Goal: Check status: Check status

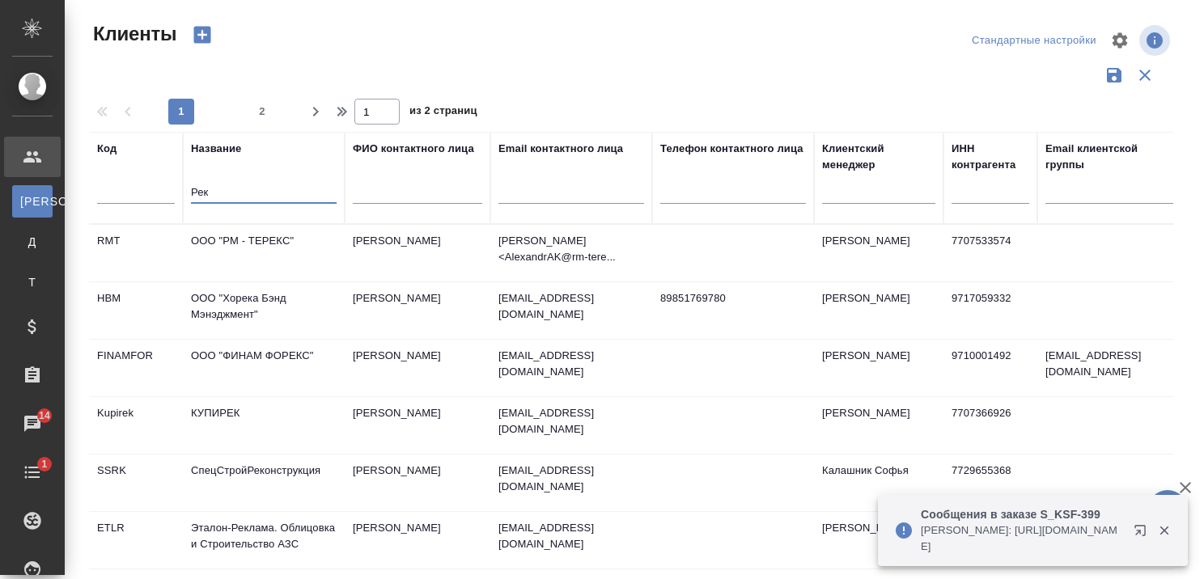
select select "RU"
type input "Р"
type input "акваинфотека"
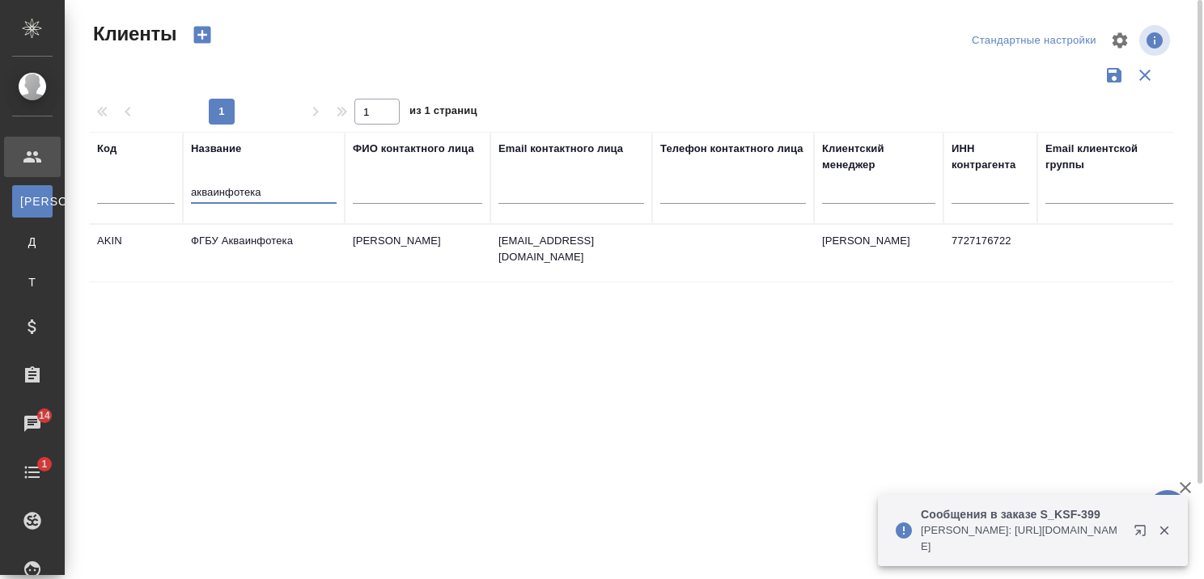
click at [235, 245] on td "ФГБУ Акваинфотека" at bounding box center [264, 253] width 162 height 57
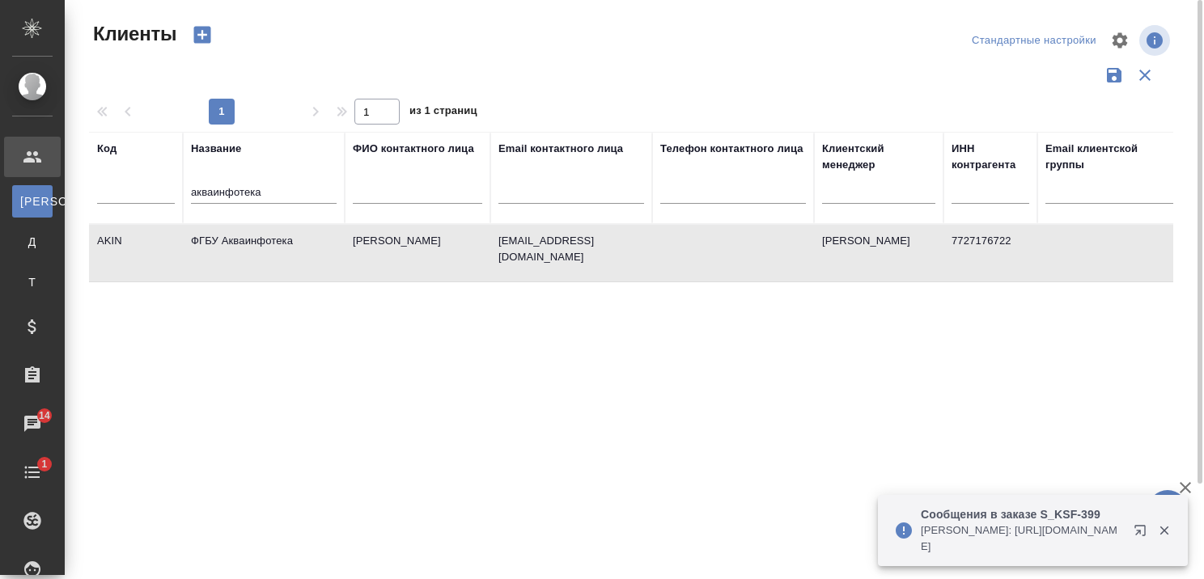
click at [235, 245] on td "ФГБУ Акваинфотека" at bounding box center [264, 253] width 162 height 57
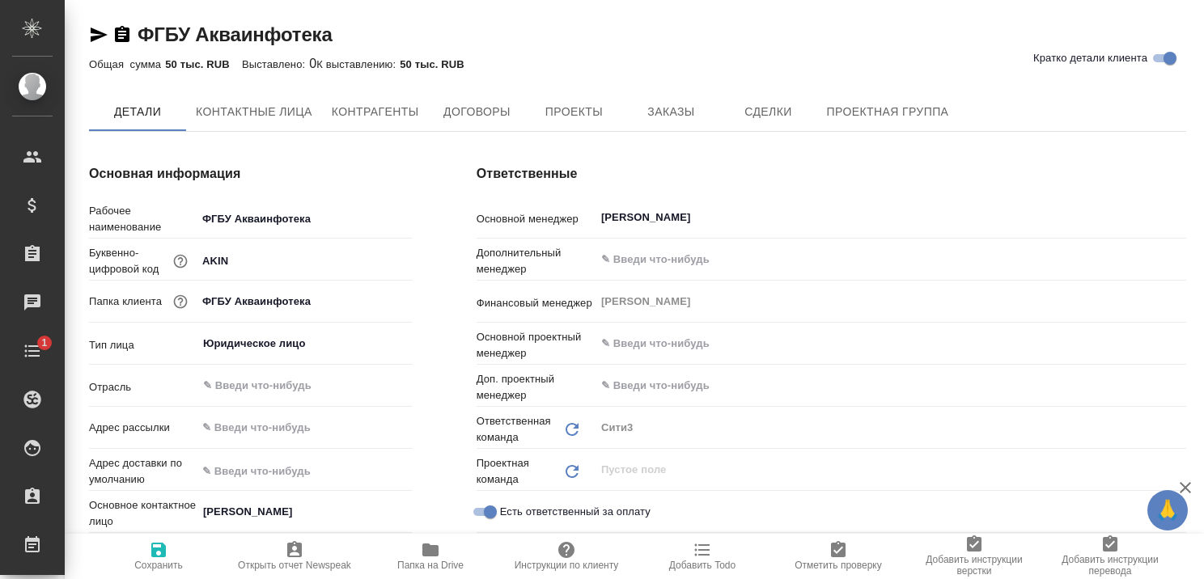
type textarea "x"
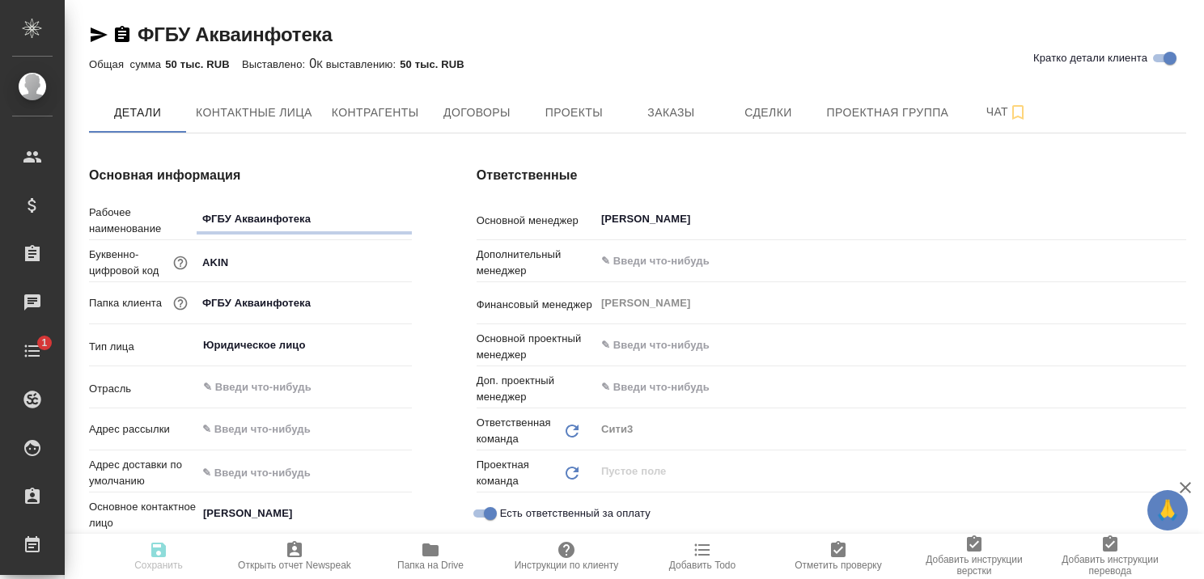
type textarea "x"
click at [654, 103] on span "Заказы" at bounding box center [671, 113] width 78 height 20
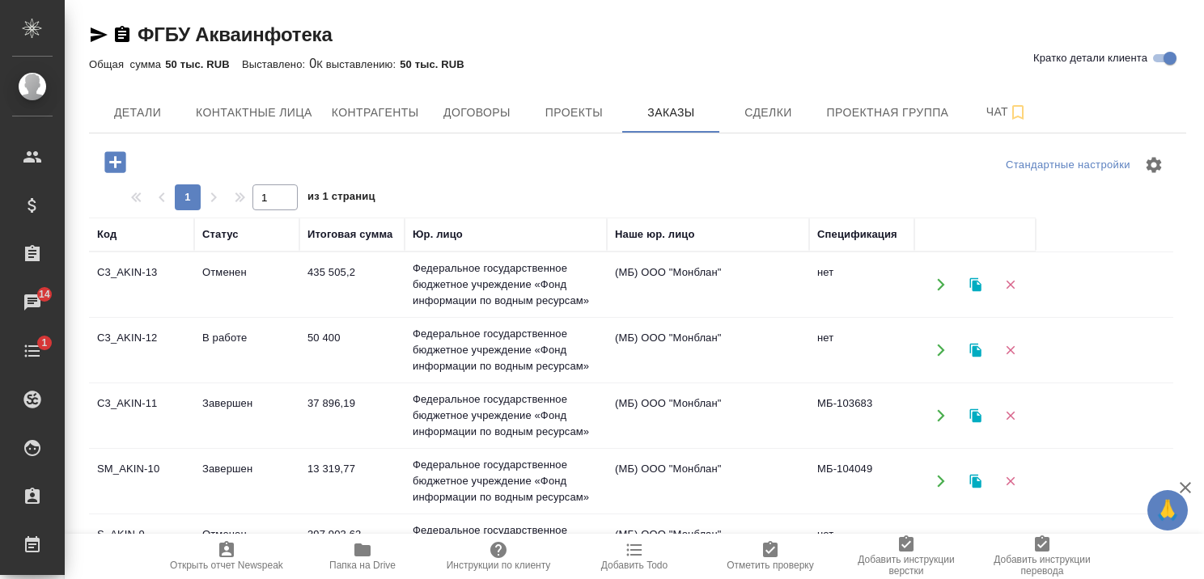
click at [234, 339] on td "В работе" at bounding box center [246, 350] width 105 height 57
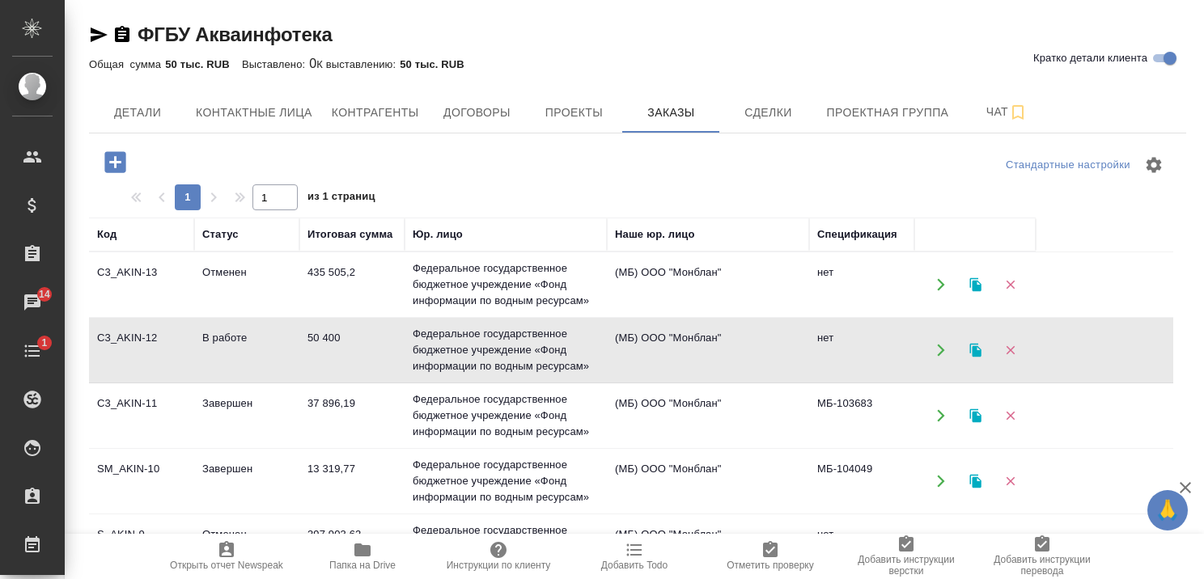
click at [234, 339] on td "В работе" at bounding box center [246, 350] width 105 height 57
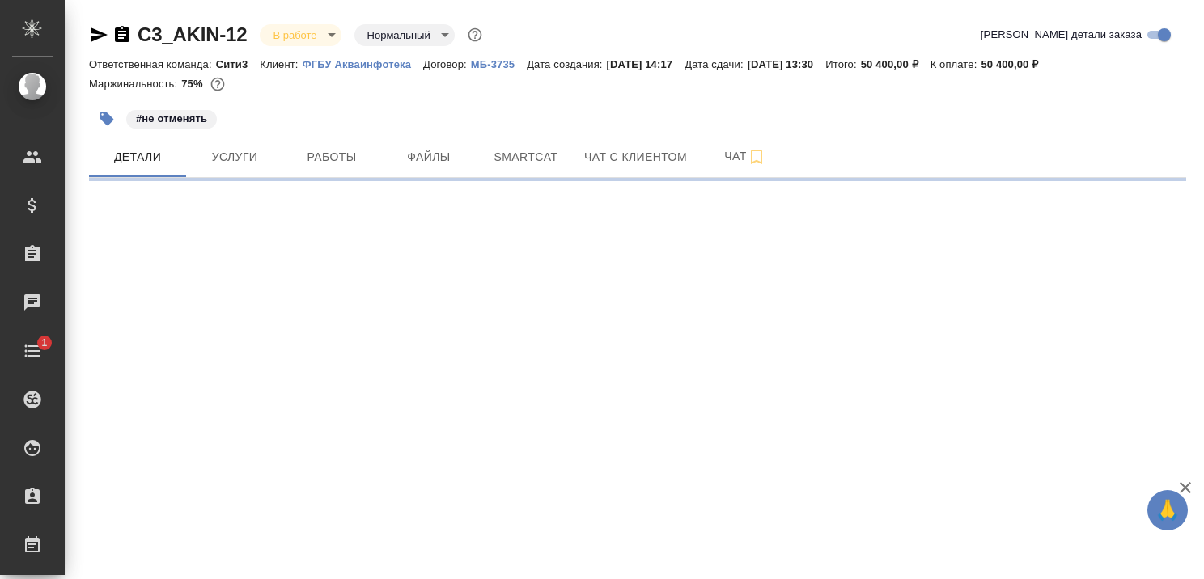
select select "RU"
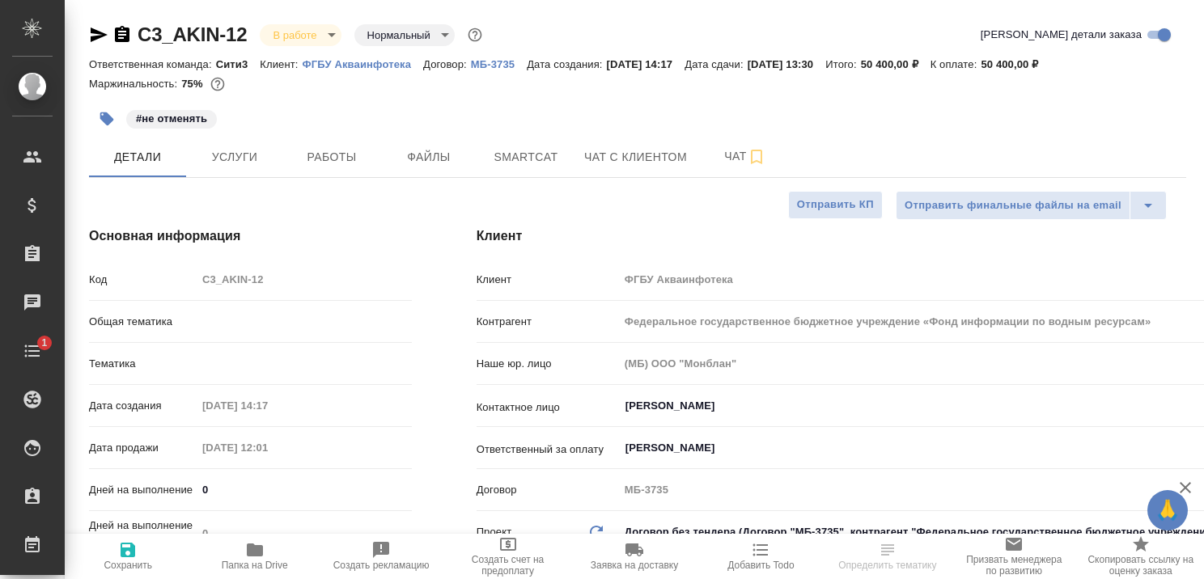
type textarea "x"
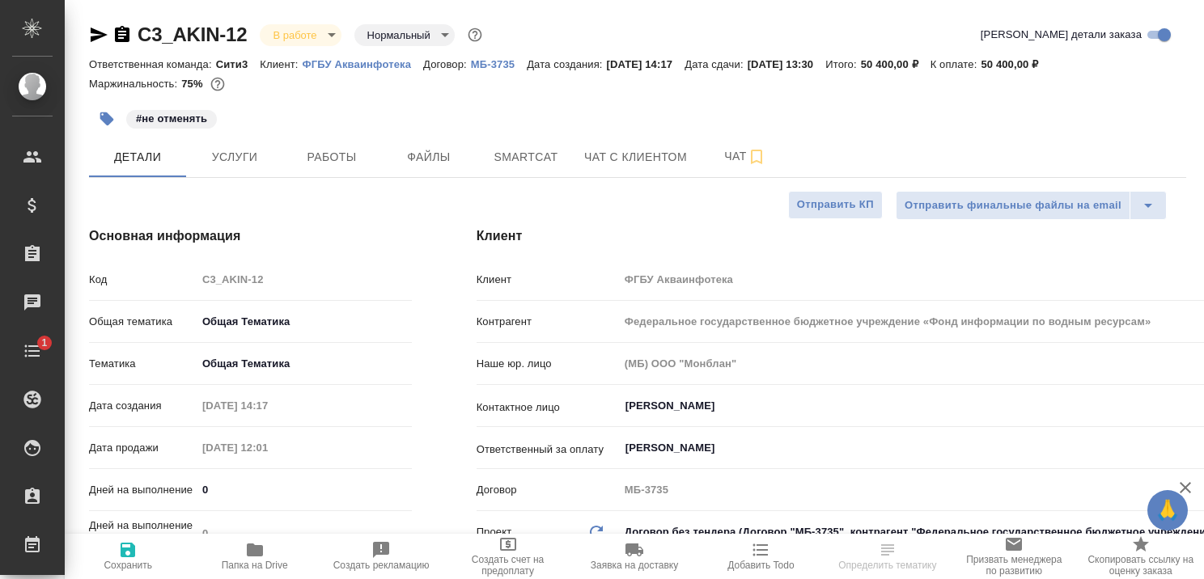
type textarea "x"
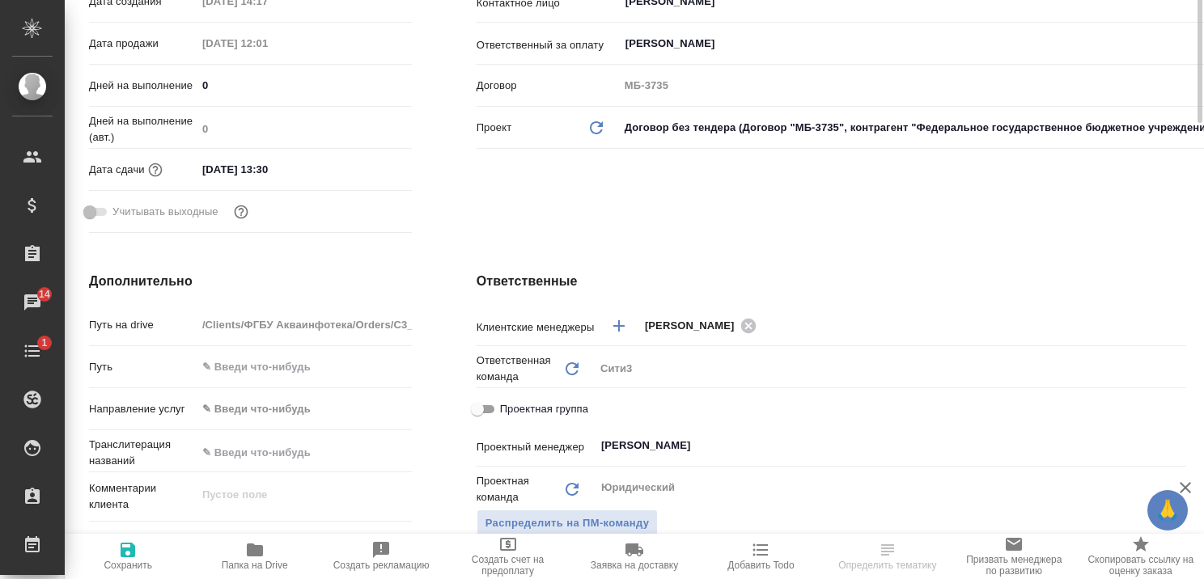
scroll to position [162, 0]
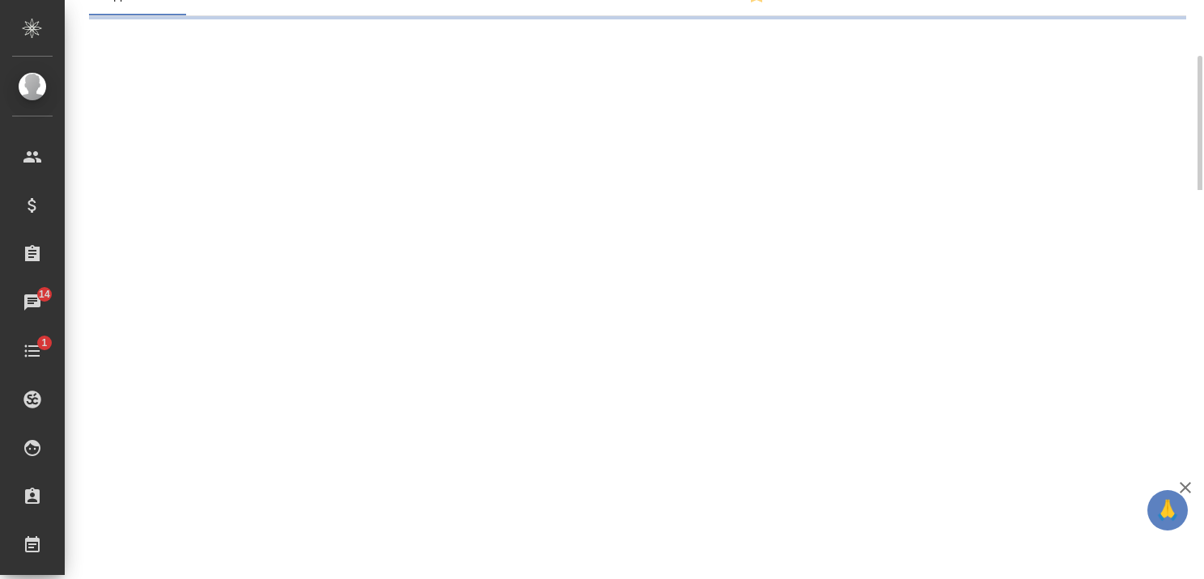
select select "RU"
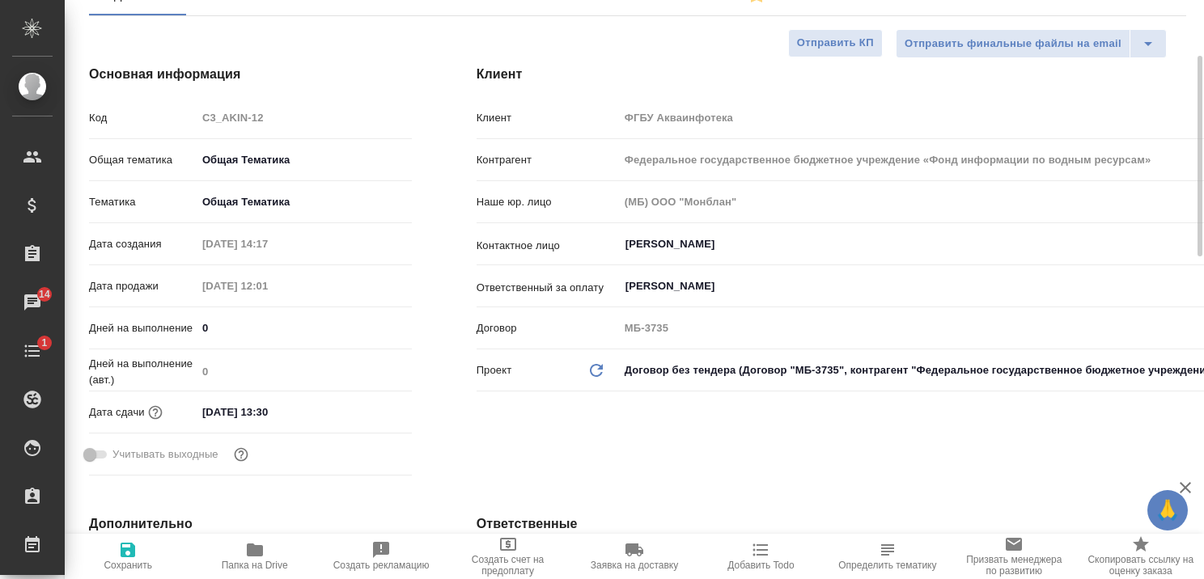
type textarea "x"
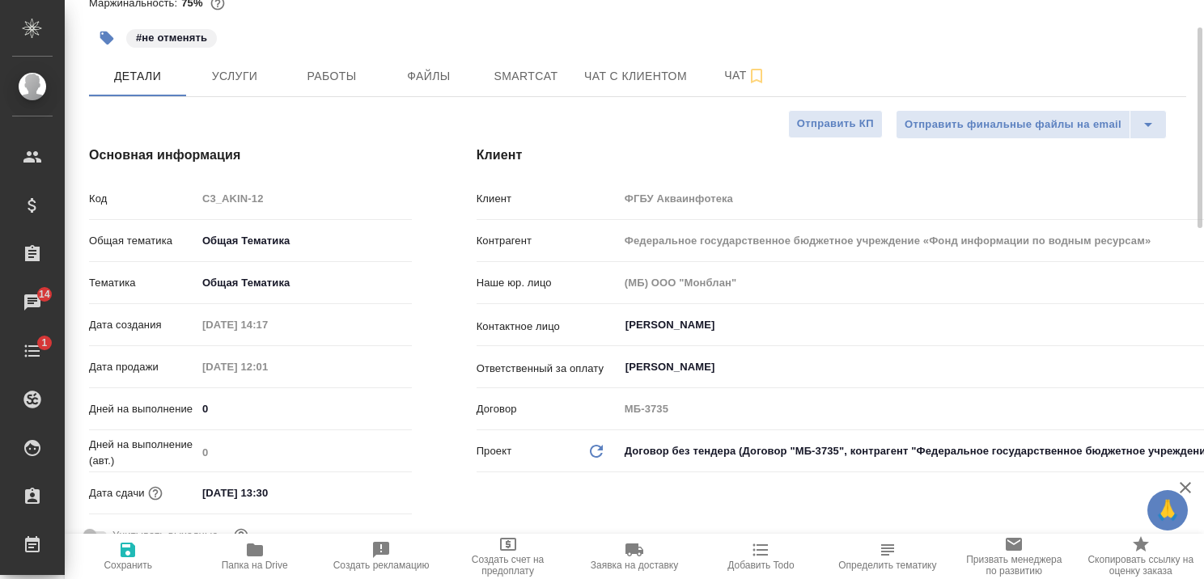
scroll to position [0, 0]
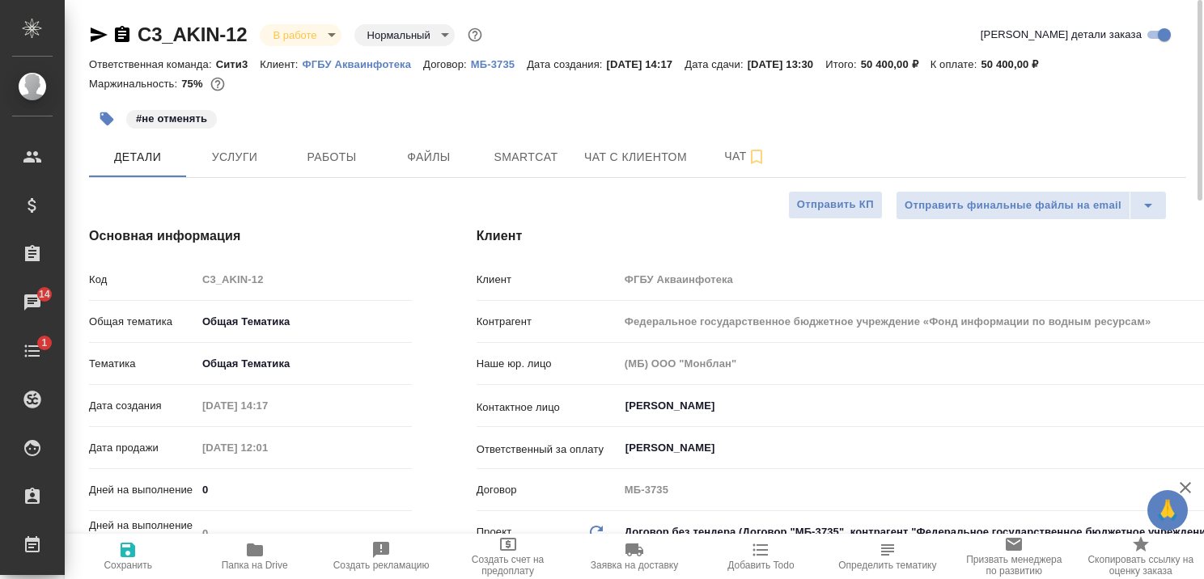
type textarea "x"
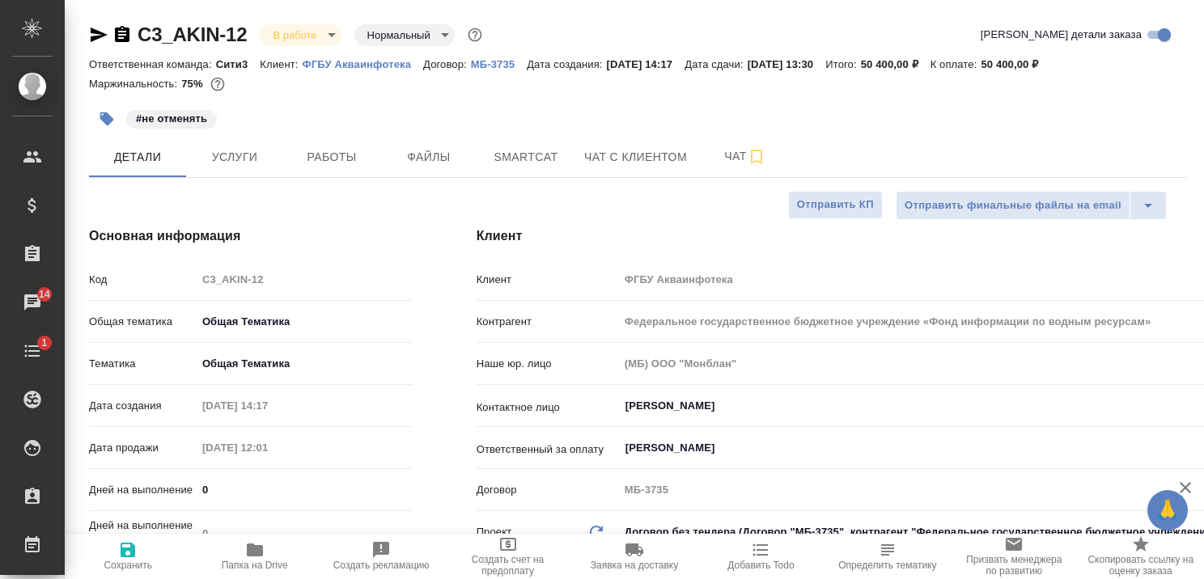
type textarea "x"
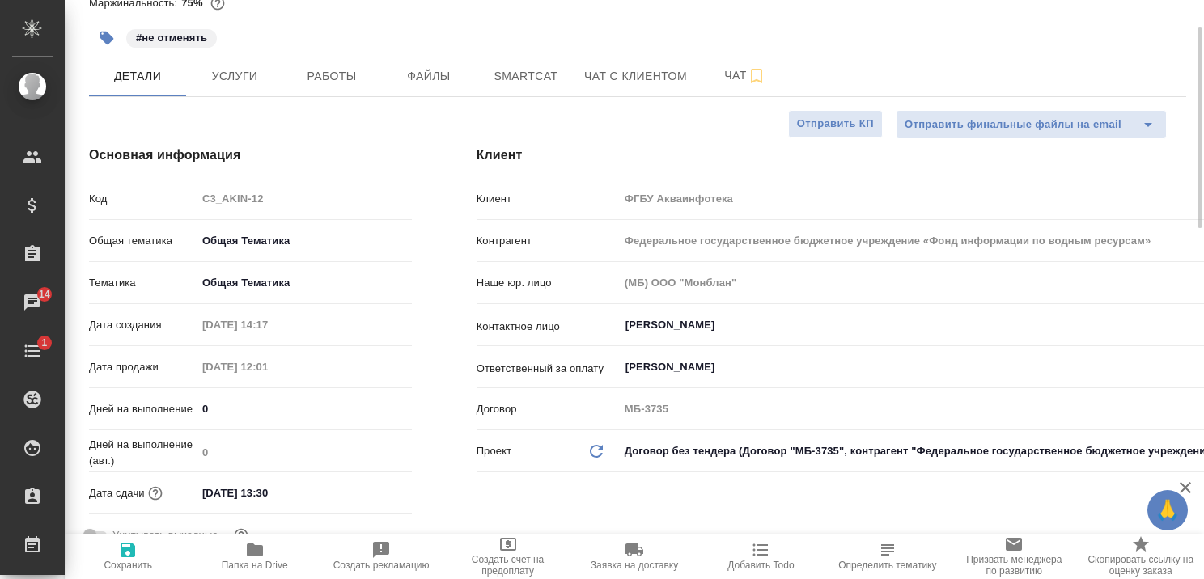
type textarea "x"
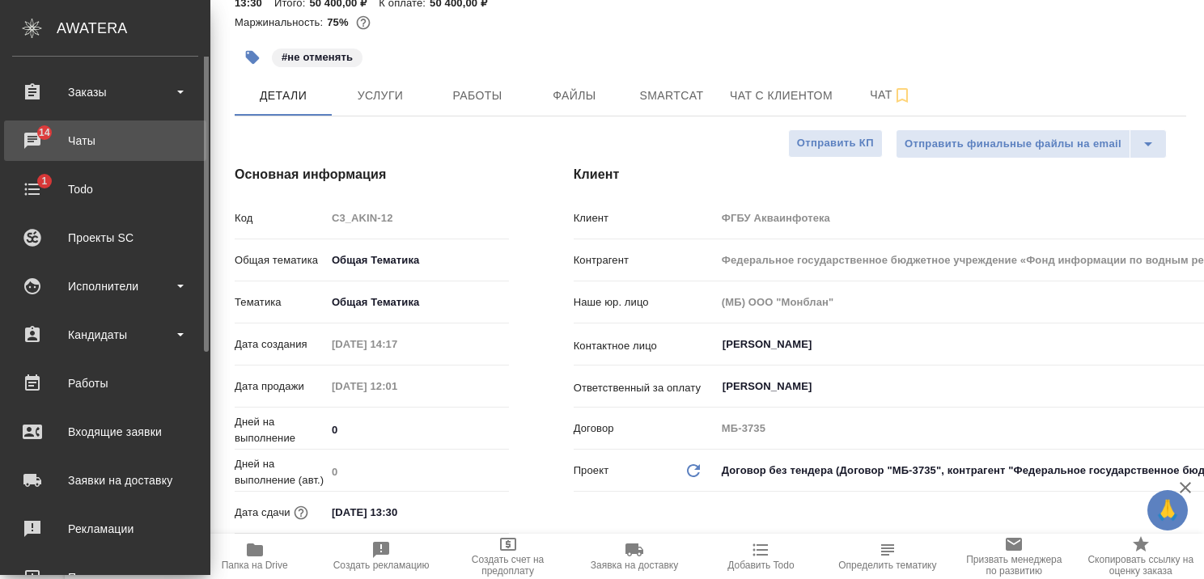
scroll to position [0, 0]
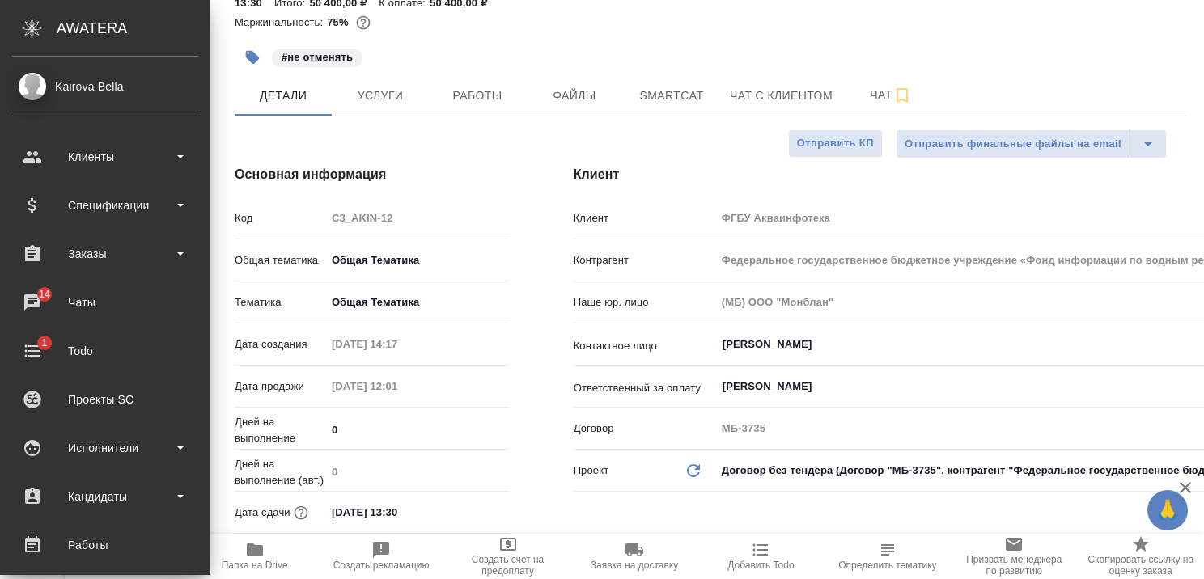
type textarea "x"
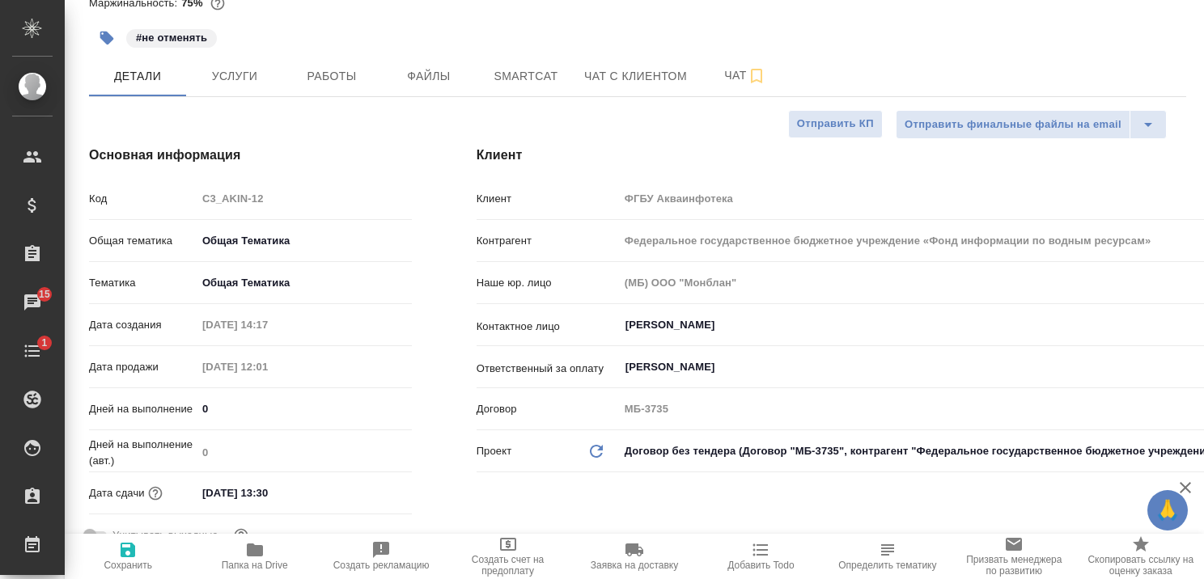
type textarea "x"
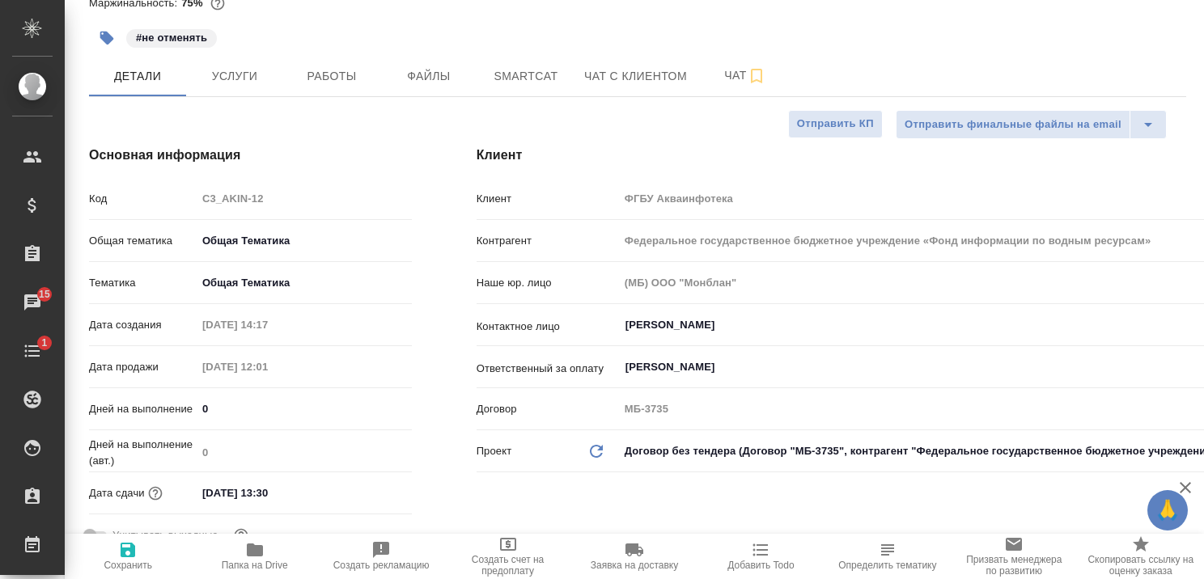
type textarea "x"
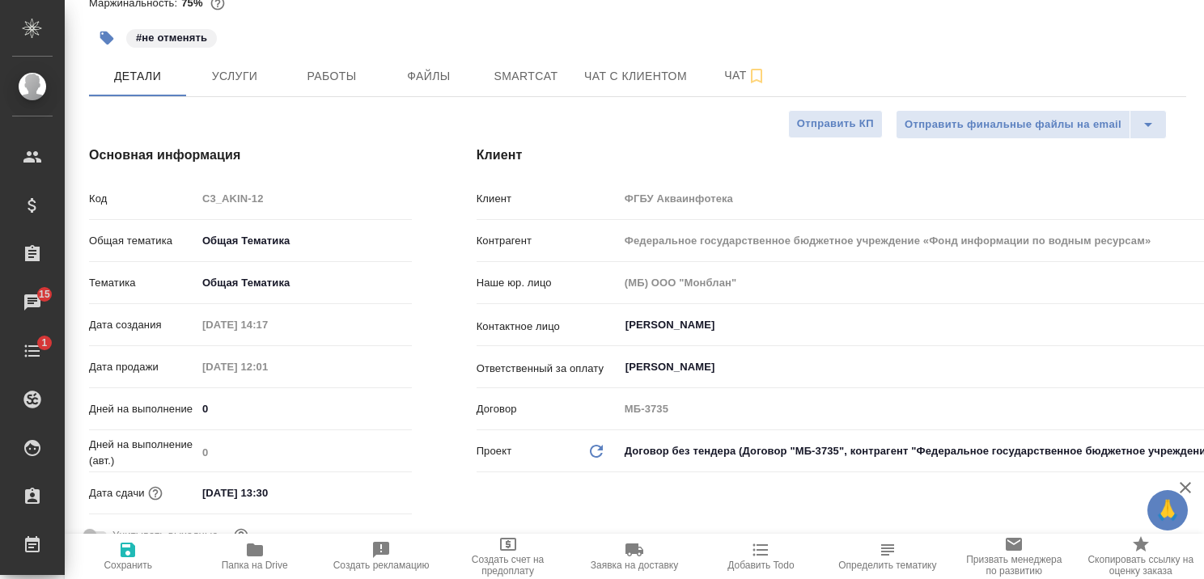
type textarea "x"
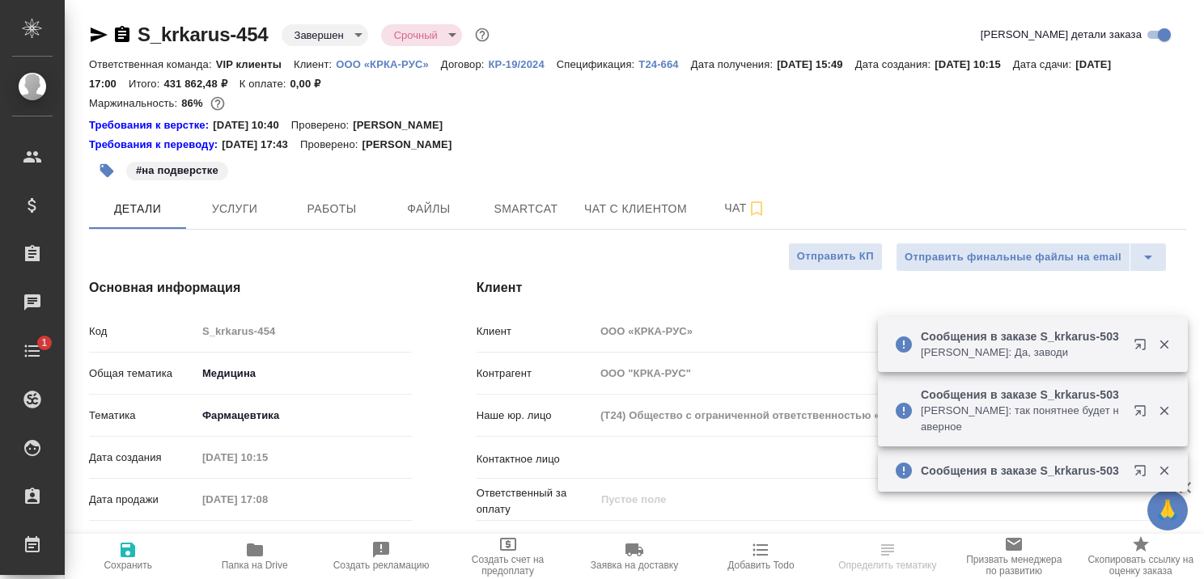
select select "RU"
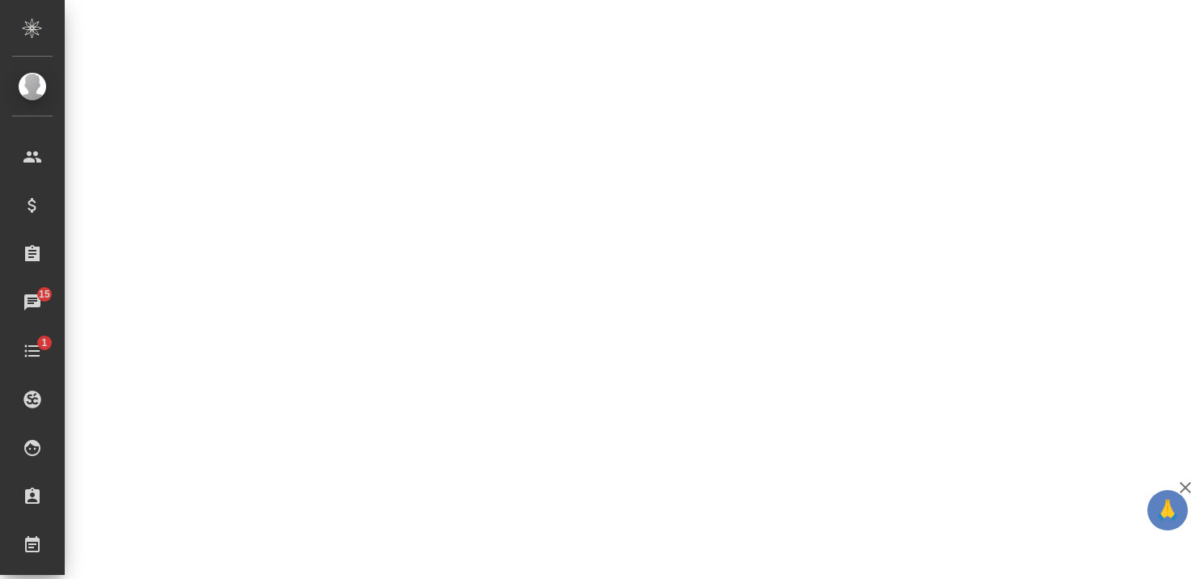
scroll to position [485, 0]
select select "RU"
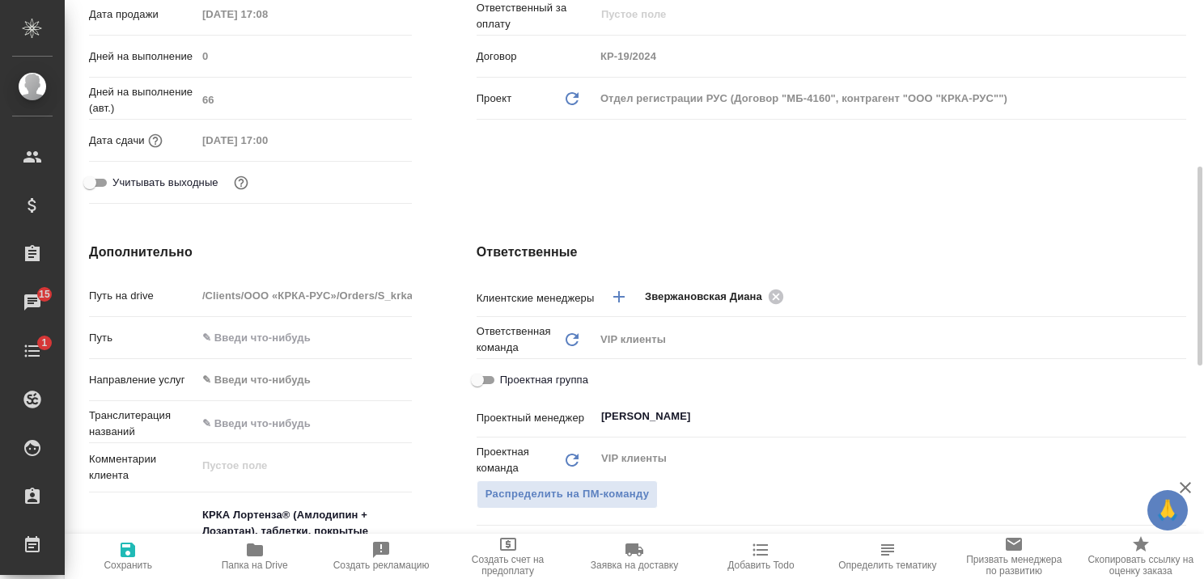
type textarea "x"
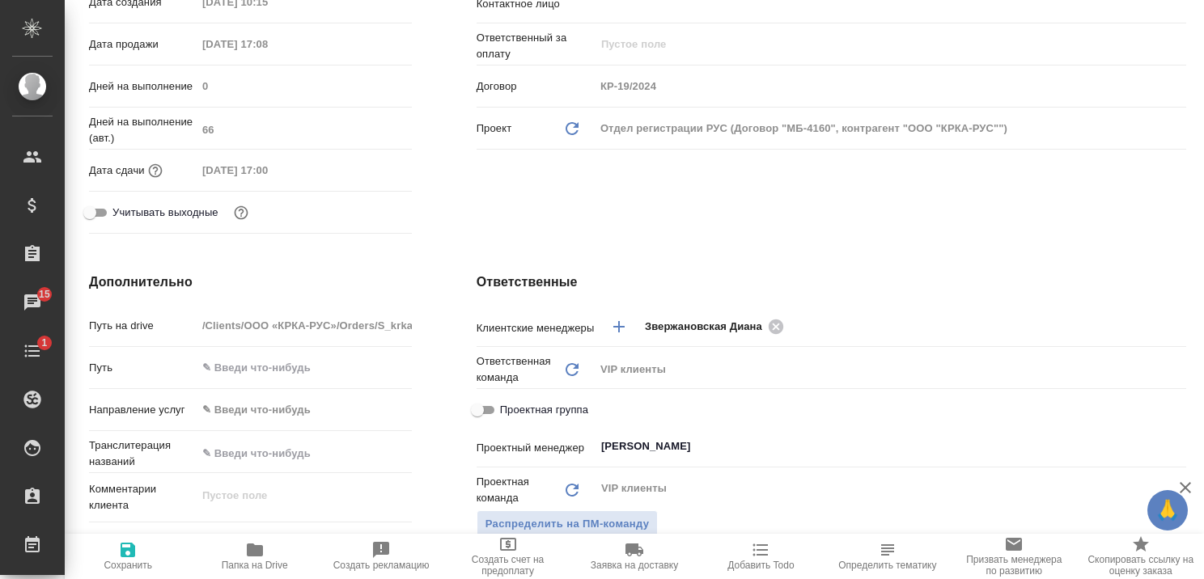
scroll to position [0, 0]
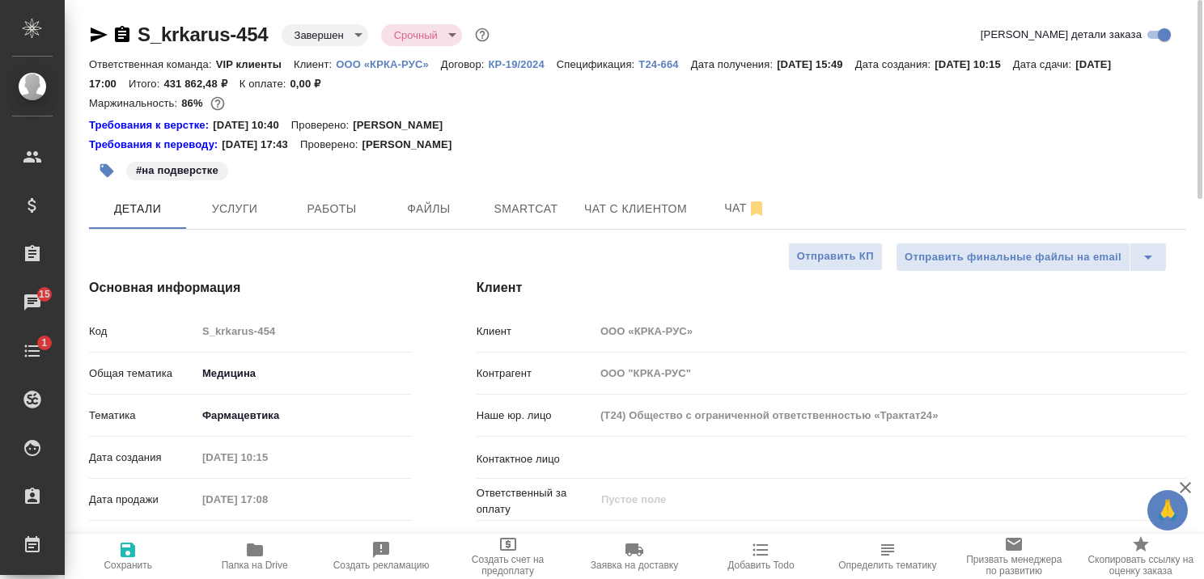
type textarea "x"
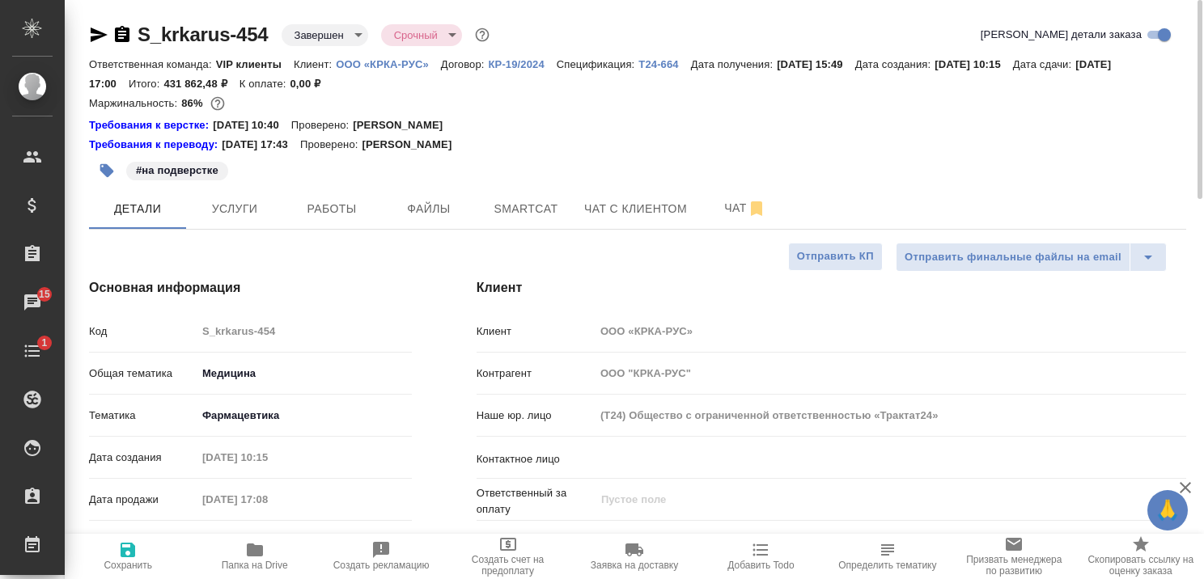
type textarea "x"
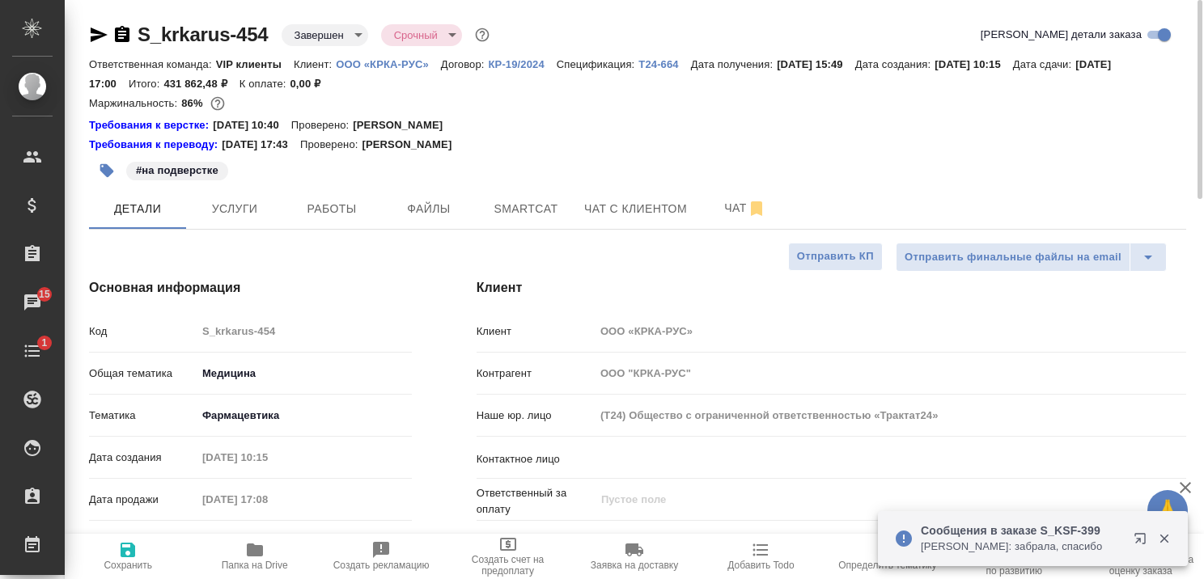
type textarea "x"
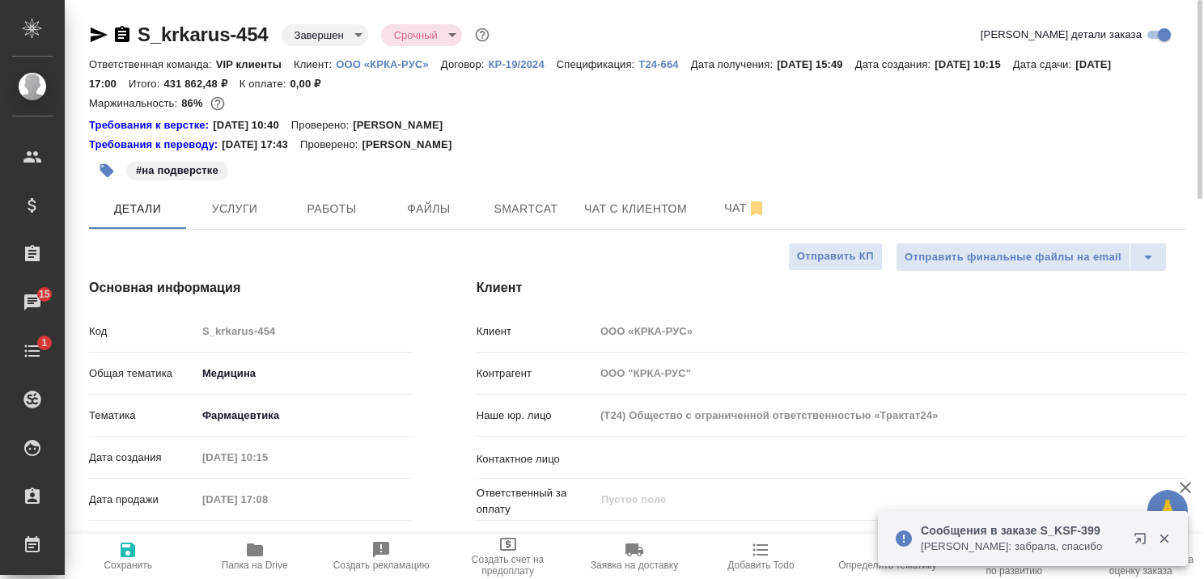
type textarea "x"
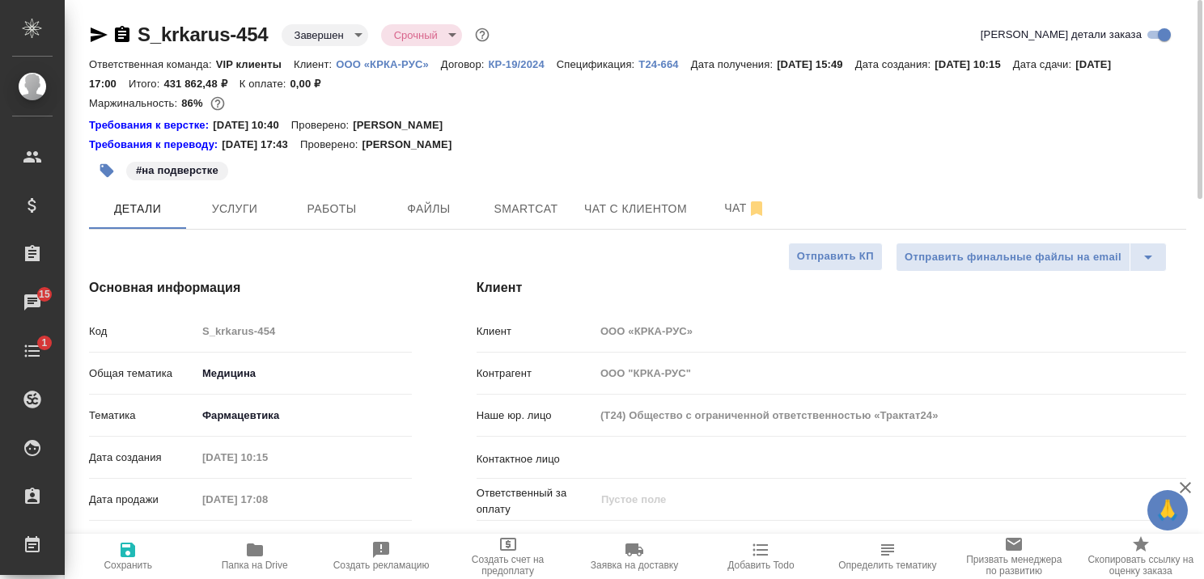
type textarea "x"
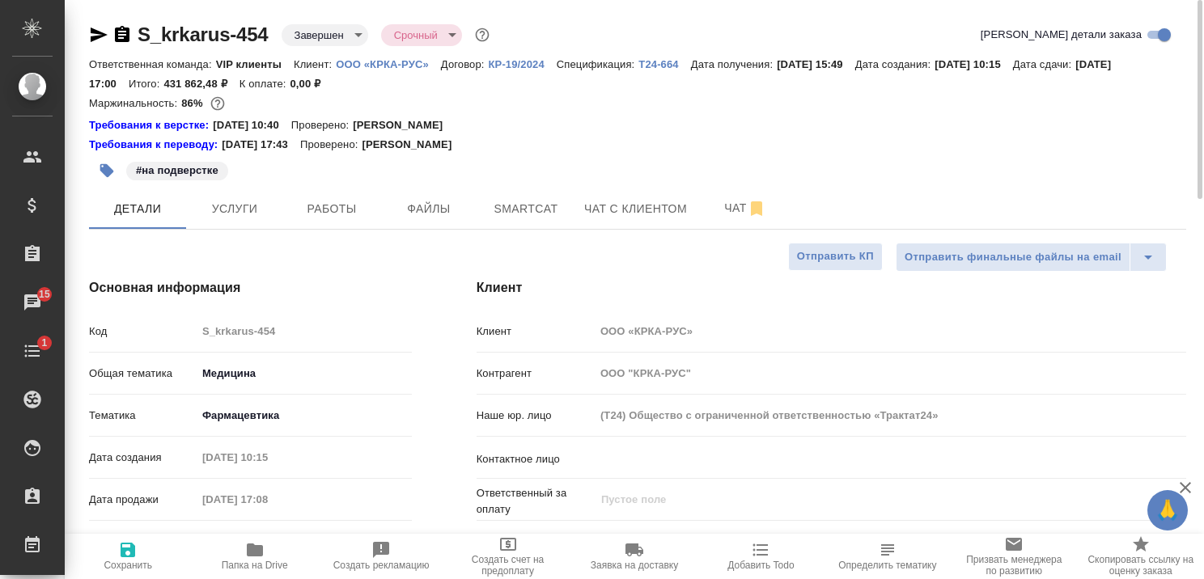
type textarea "x"
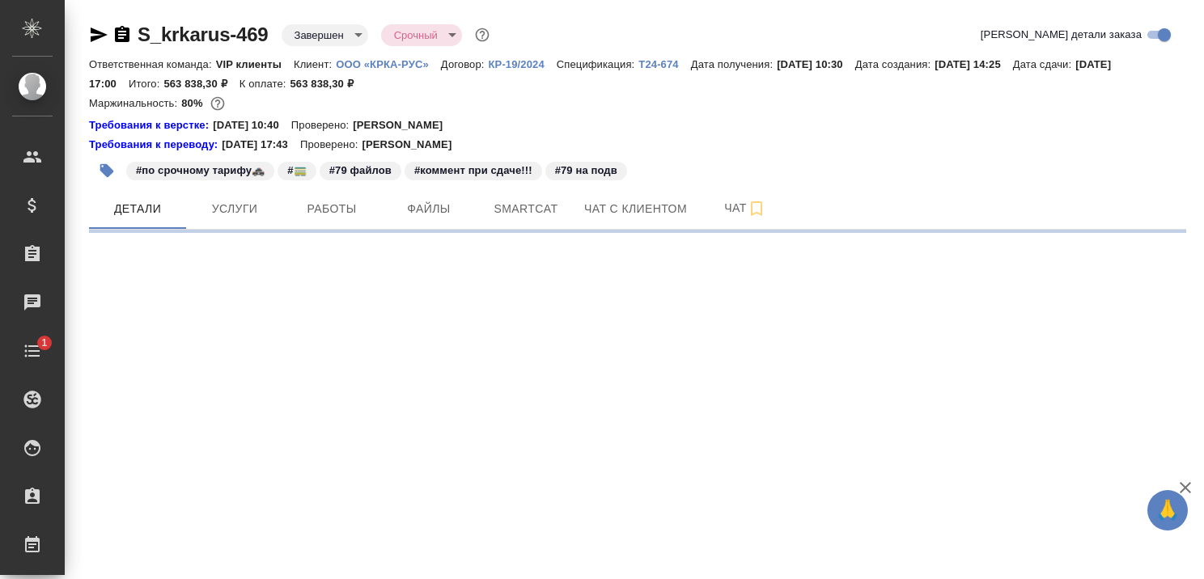
select select "RU"
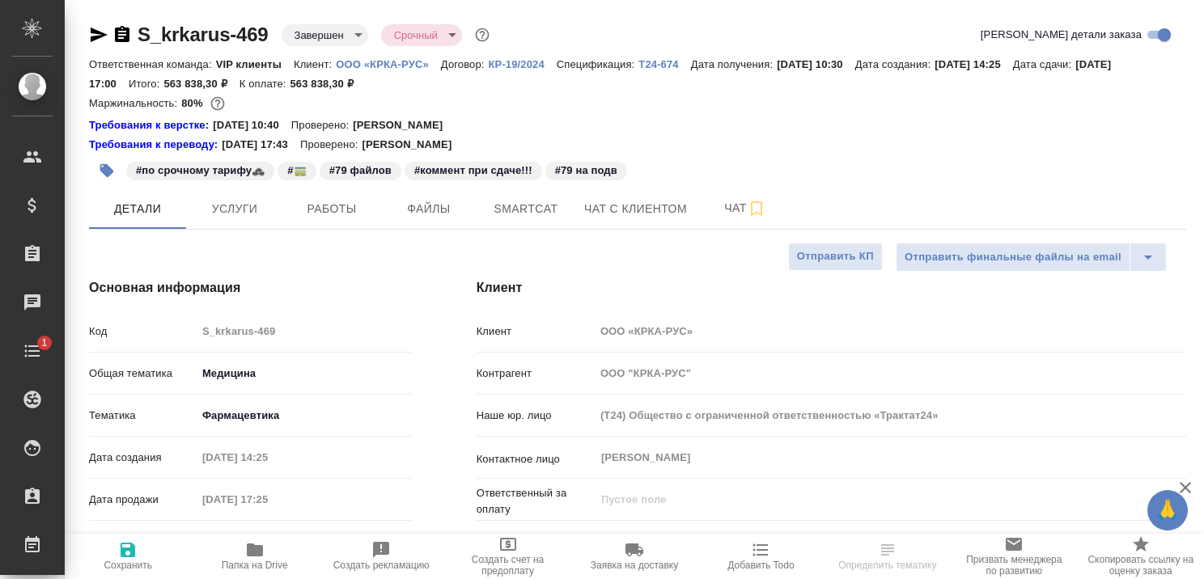
type textarea "x"
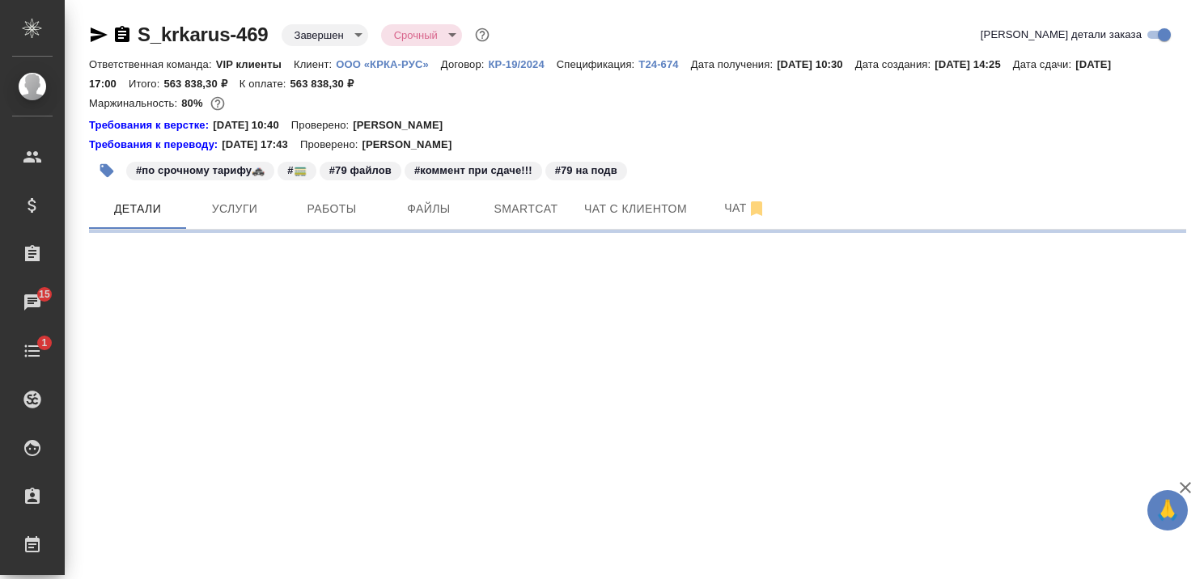
select select "RU"
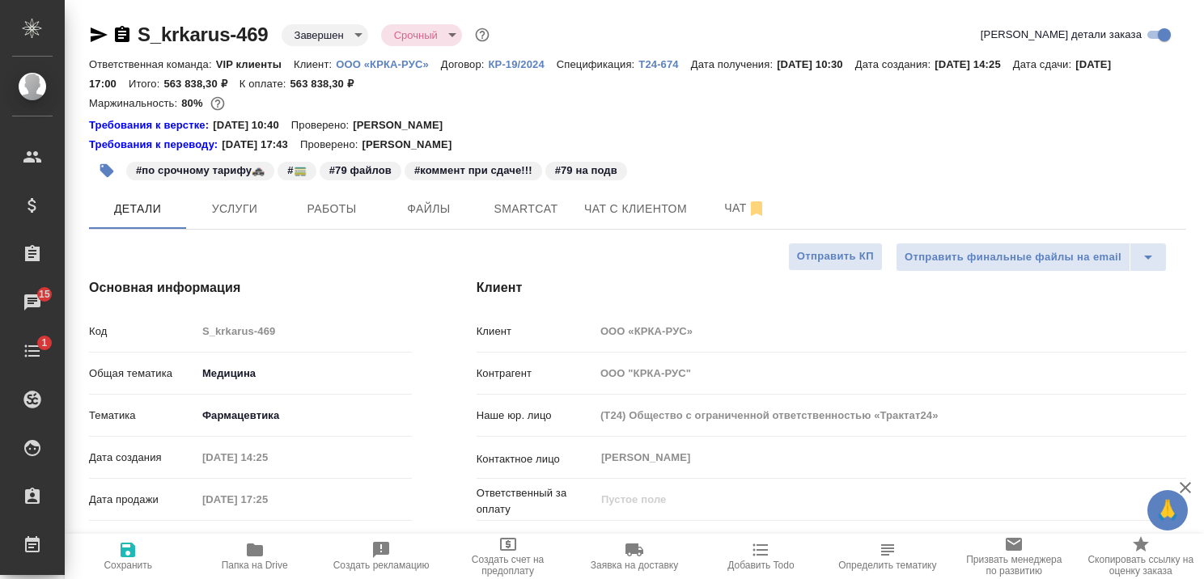
type textarea "x"
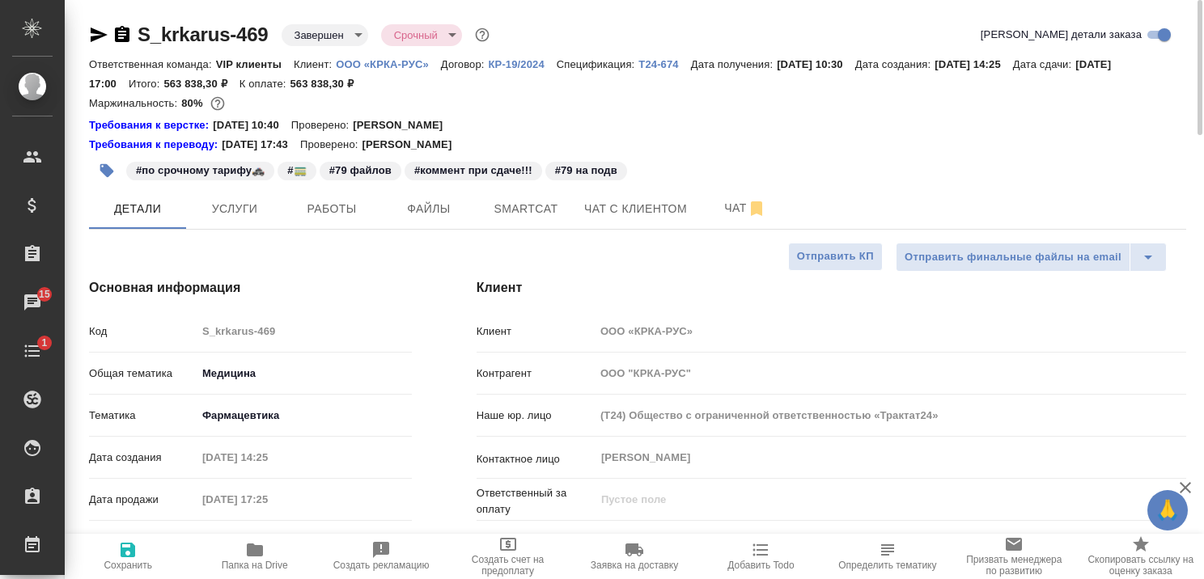
type textarea "x"
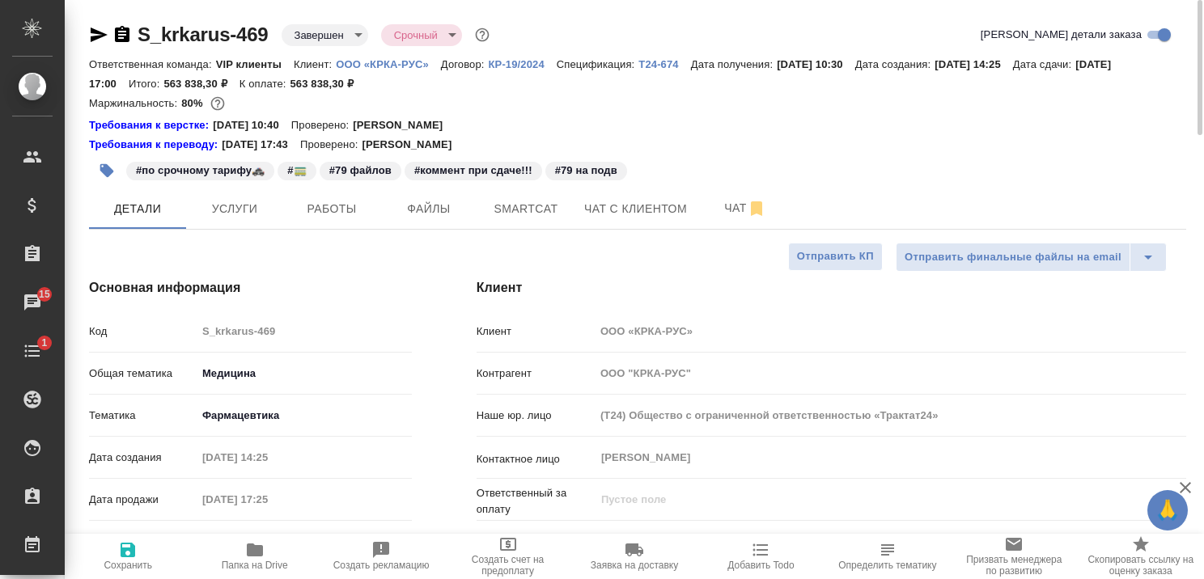
type textarea "x"
